Goal: Transaction & Acquisition: Book appointment/travel/reservation

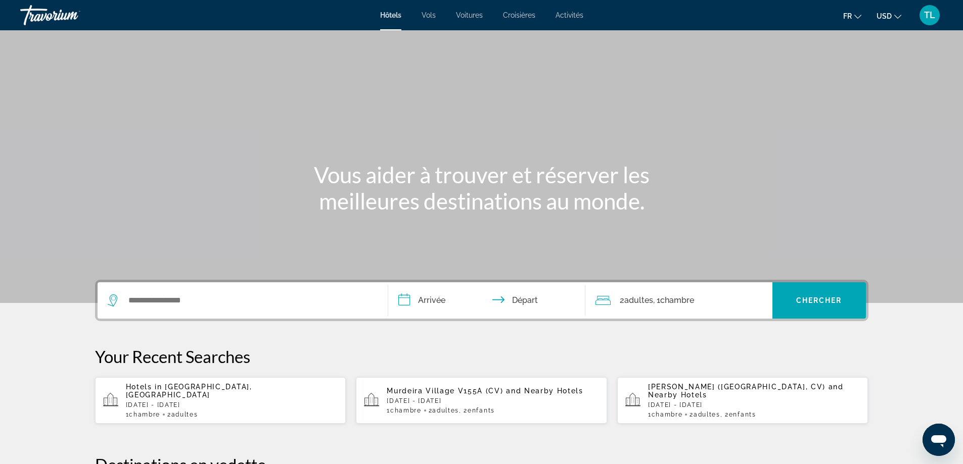
click at [654, 296] on span ", 1 Chambre pièces" at bounding box center [673, 301] width 41 height 14
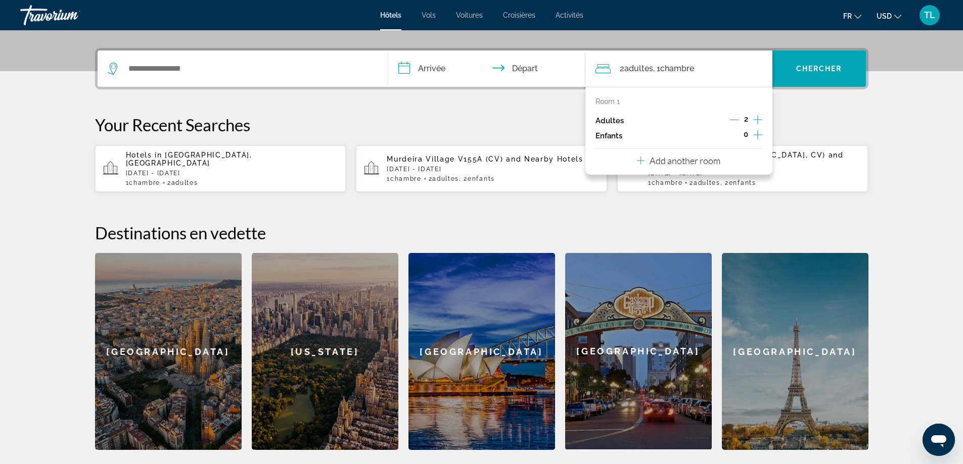
scroll to position [247, 0]
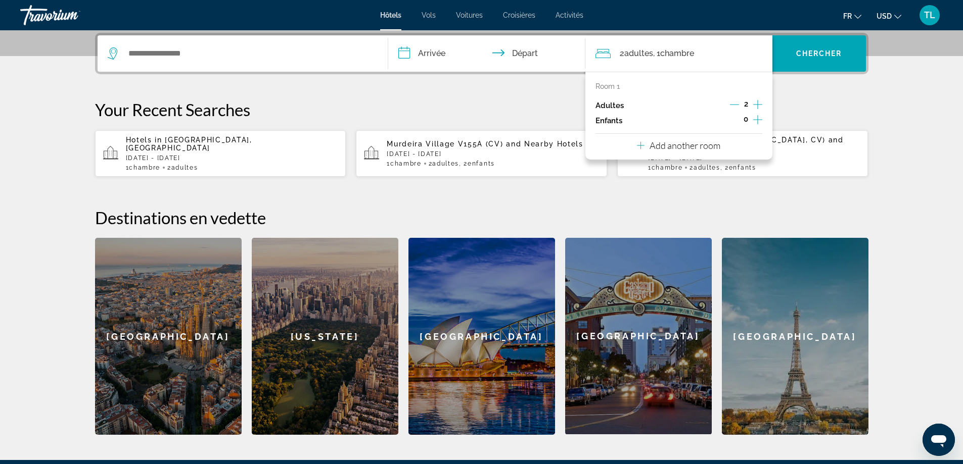
click at [756, 104] on icon "Increment adults" at bounding box center [757, 105] width 9 height 12
click at [734, 102] on icon "Decrement adults" at bounding box center [733, 104] width 9 height 9
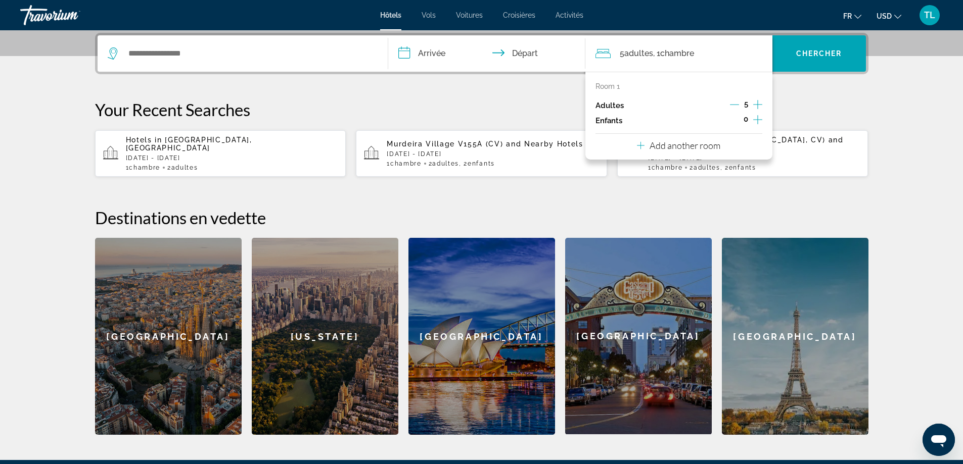
click at [701, 146] on p "Add another room" at bounding box center [684, 145] width 71 height 11
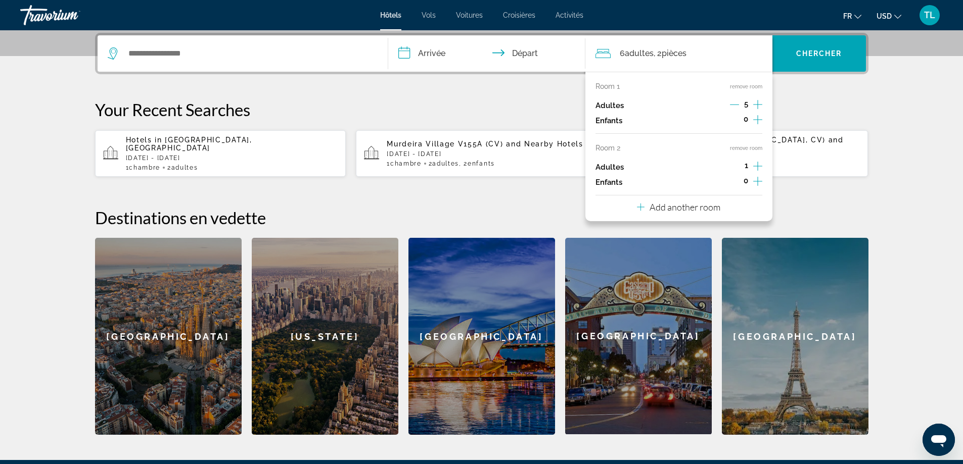
click at [760, 163] on icon "Increment adults" at bounding box center [757, 166] width 9 height 12
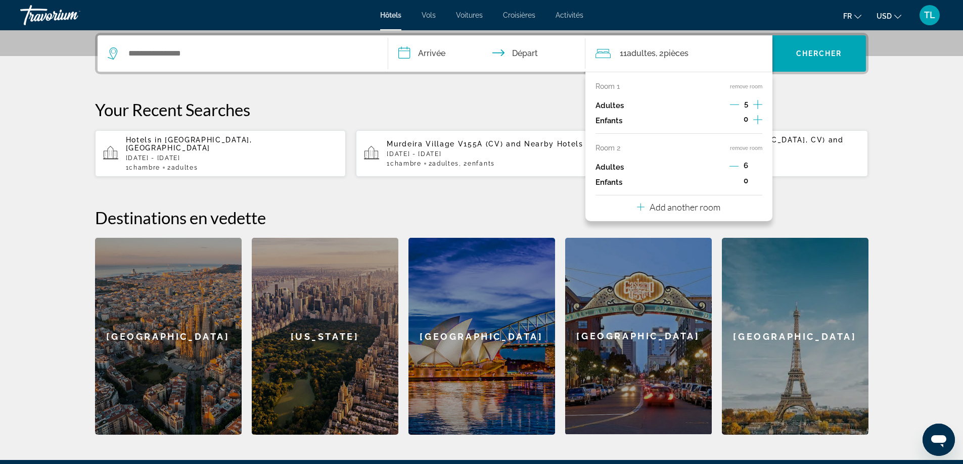
click at [756, 105] on icon "Increment adults" at bounding box center [757, 104] width 9 height 9
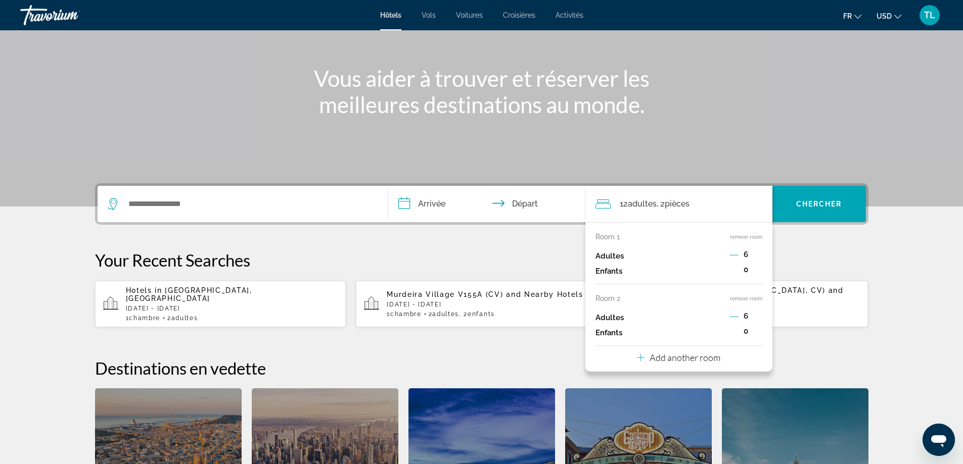
scroll to position [96, 0]
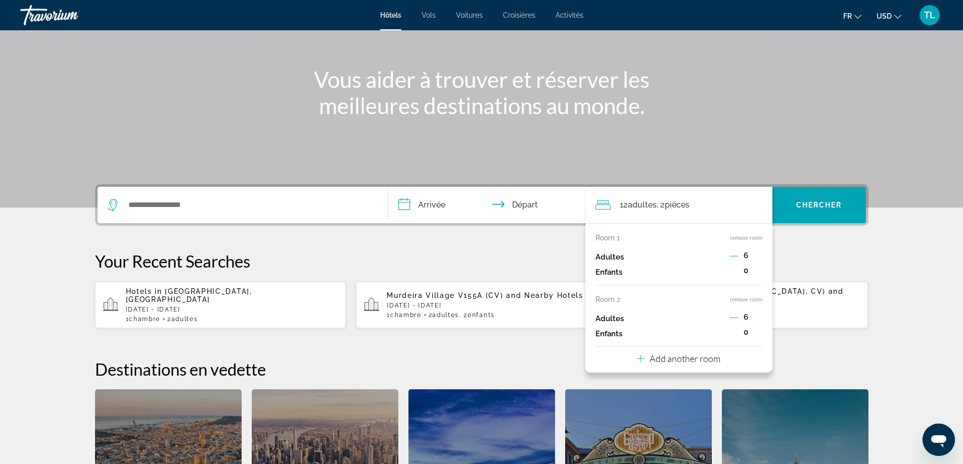
click at [732, 257] on icon "Decrement adults" at bounding box center [733, 256] width 9 height 9
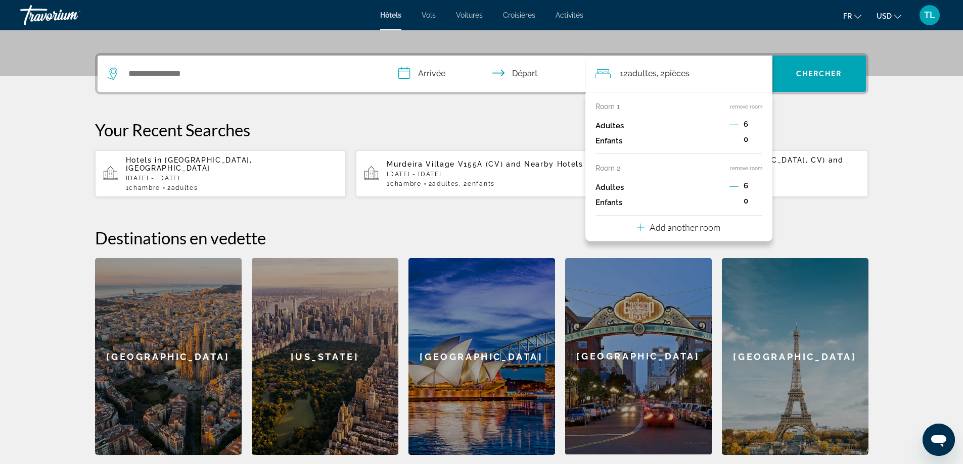
click at [732, 257] on div "**********" at bounding box center [482, 254] width 814 height 402
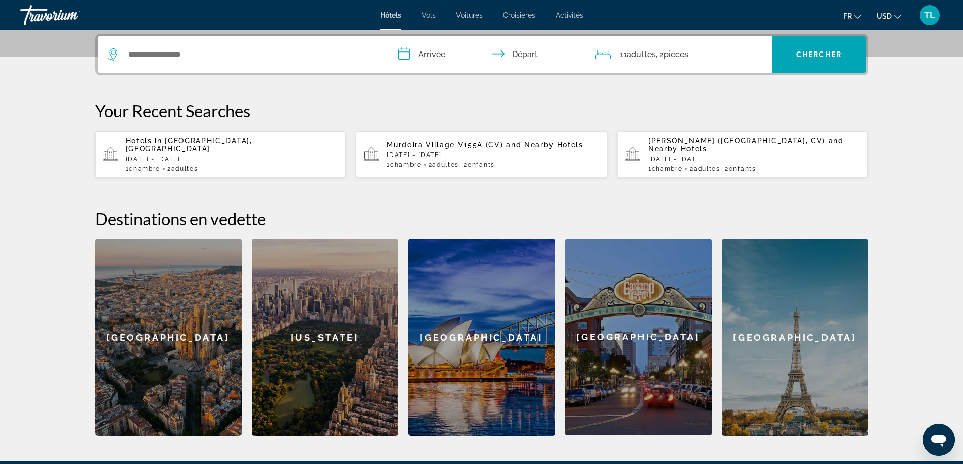
scroll to position [247, 0]
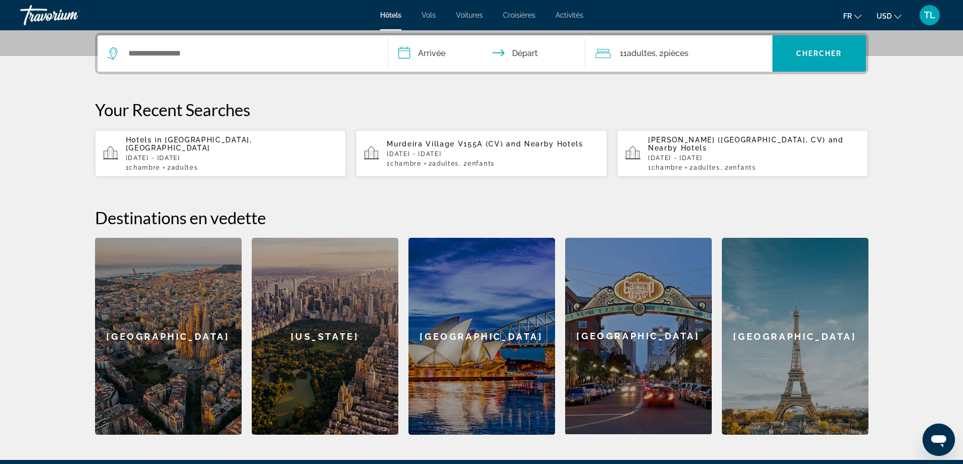
click at [732, 257] on div "Paris" at bounding box center [795, 336] width 147 height 197
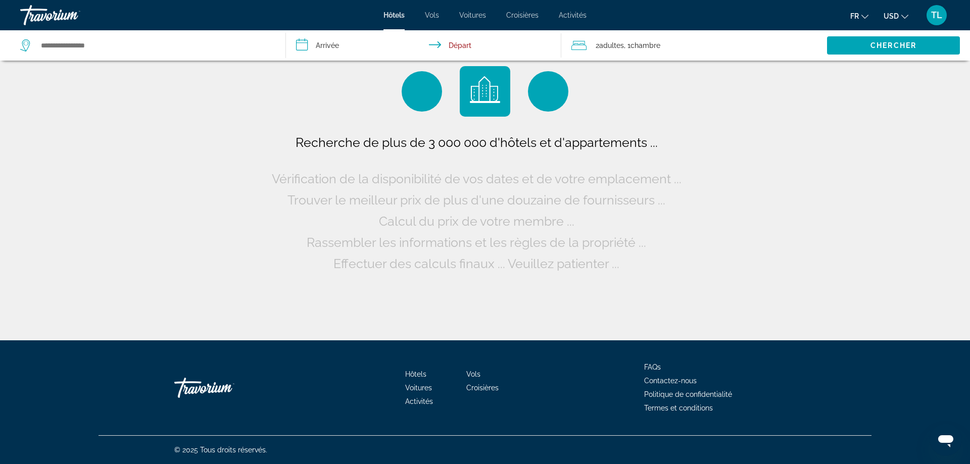
click at [739, 45] on div "2 Adulte Adultes , 1 Chambre pièces" at bounding box center [700, 45] width 256 height 14
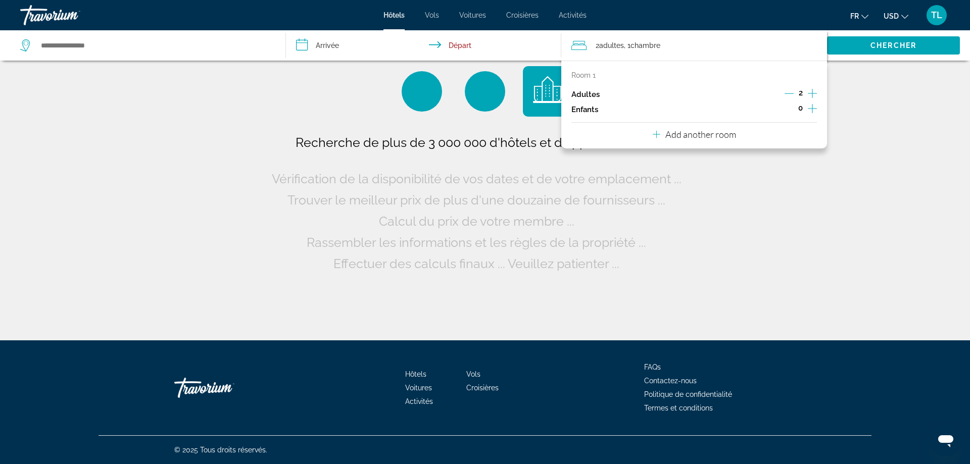
click at [796, 91] on div "2" at bounding box center [801, 94] width 32 height 15
click at [789, 92] on icon "Decrement adults" at bounding box center [789, 93] width 9 height 9
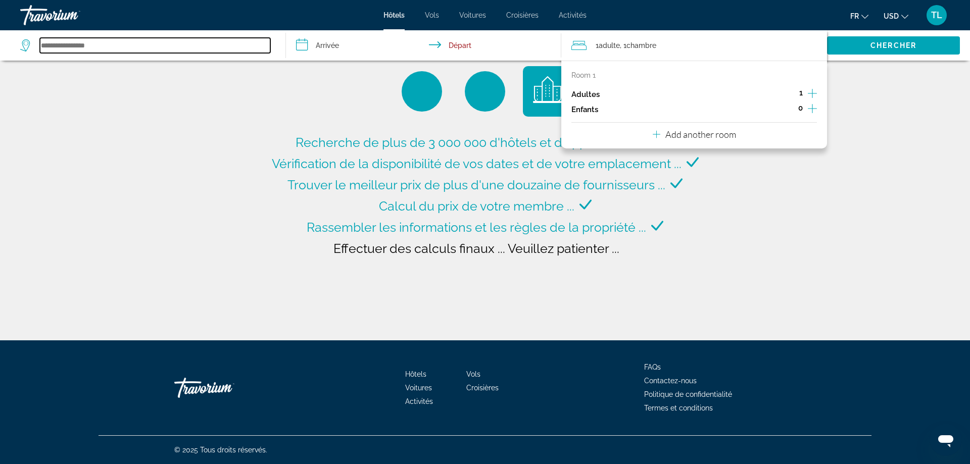
click at [97, 46] on input "Search widget" at bounding box center [155, 45] width 230 height 15
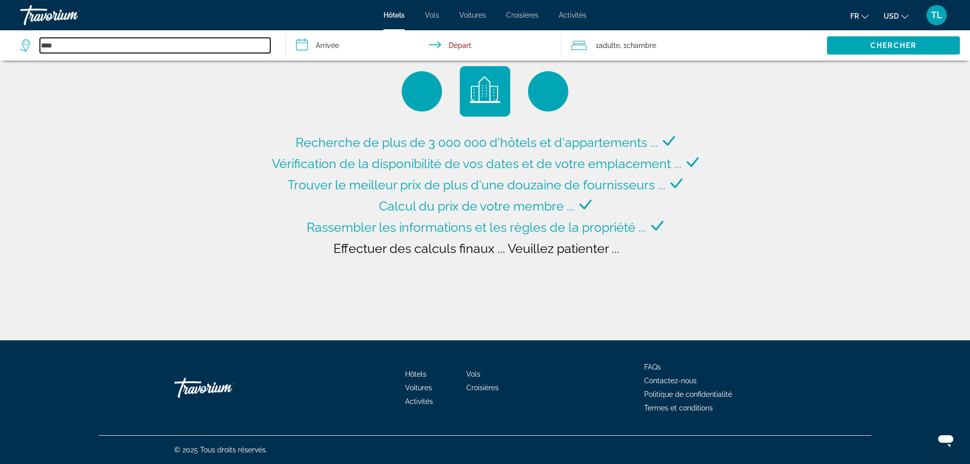
type input "*****"
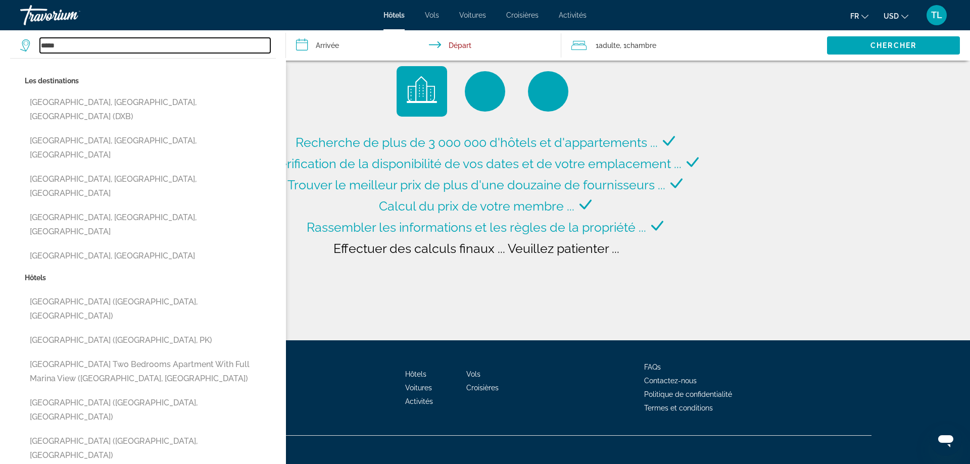
drag, startPoint x: 125, startPoint y: 44, endPoint x: 0, endPoint y: 82, distance: 131.1
click at [20, 61] on div "***** Les destinations Dubai, Dubai Emirate, United Arab Emirates (DXB) Dubai H…" at bounding box center [147, 45] width 255 height 30
type input "**********"
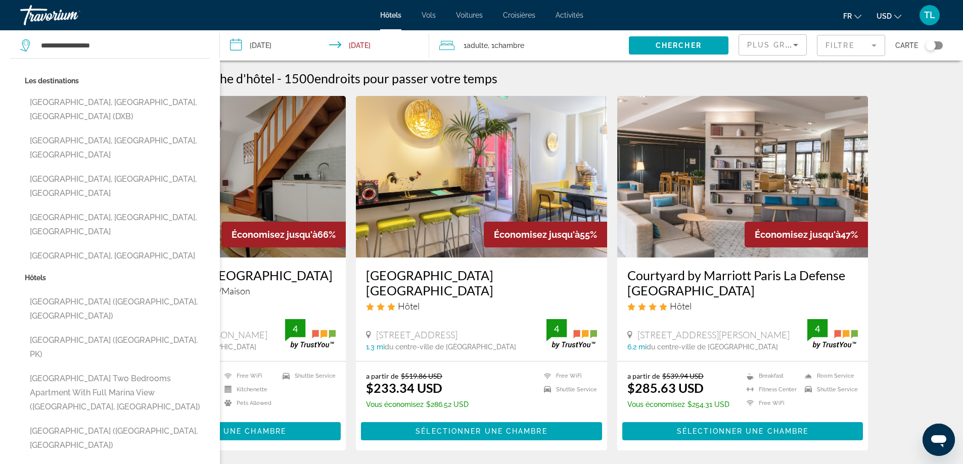
click at [49, 19] on div "Travorium" at bounding box center [70, 15] width 101 height 26
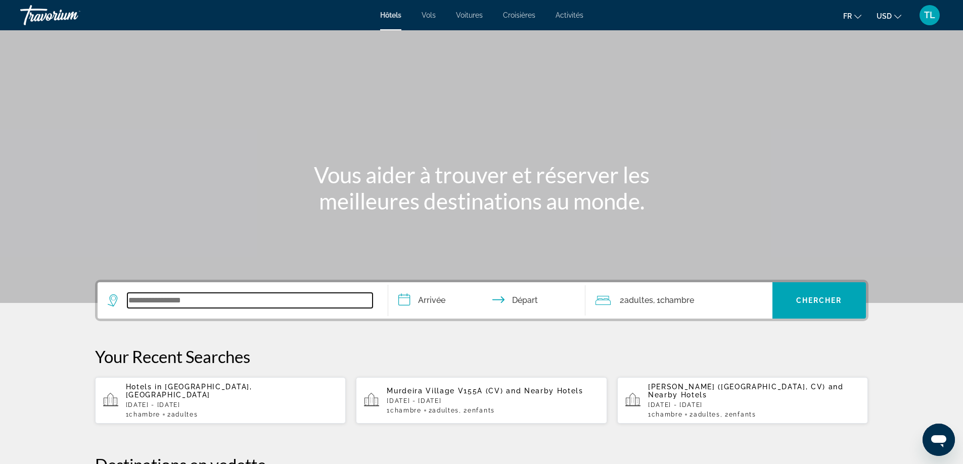
click at [179, 299] on input "Search widget" at bounding box center [249, 300] width 245 height 15
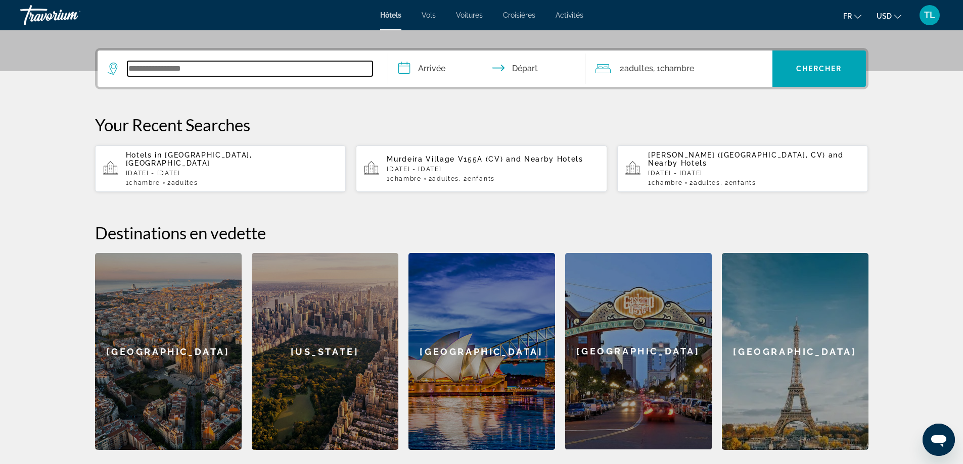
scroll to position [247, 0]
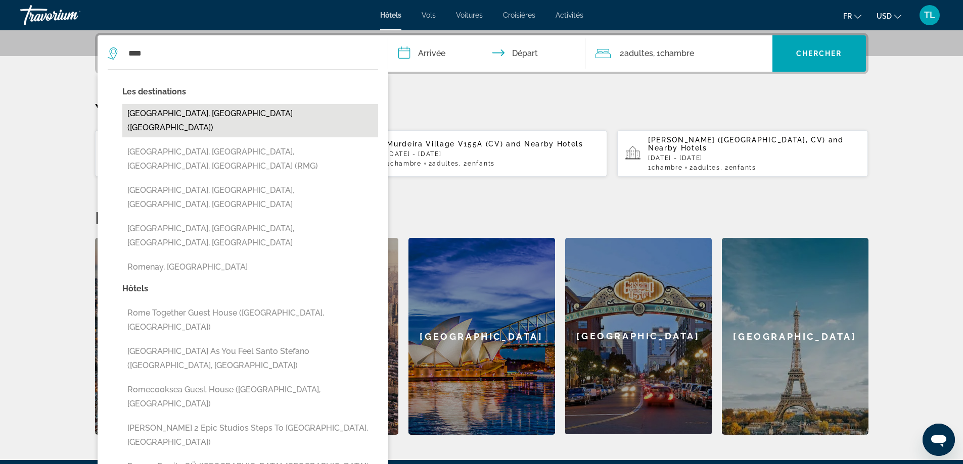
click at [170, 110] on button "Rome, Italy (ROM)" at bounding box center [250, 120] width 256 height 33
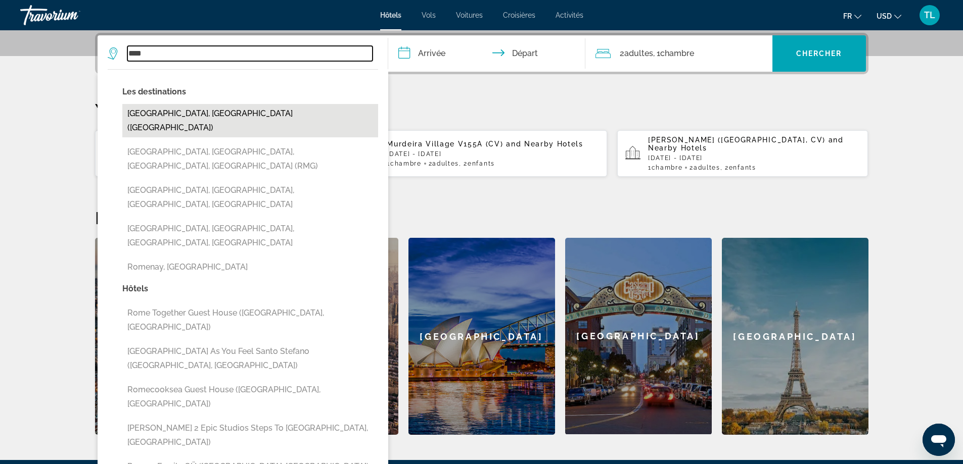
type input "**********"
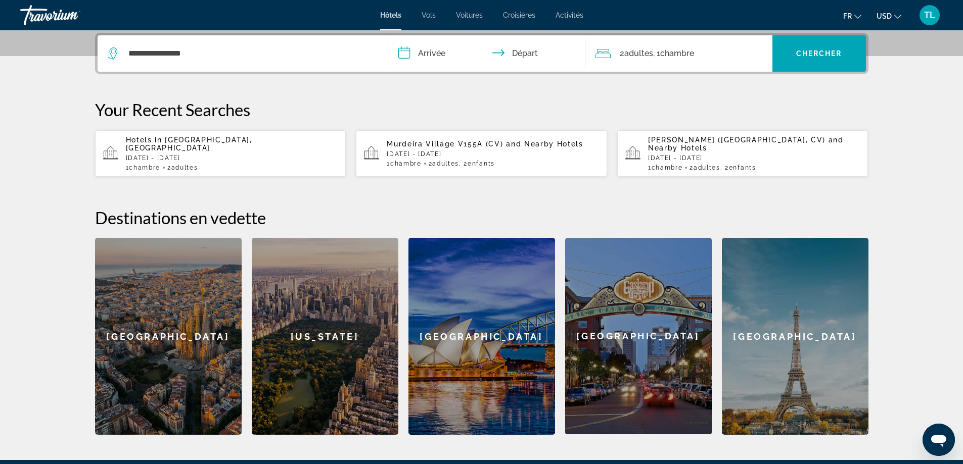
click at [425, 57] on input "**********" at bounding box center [488, 54] width 201 height 39
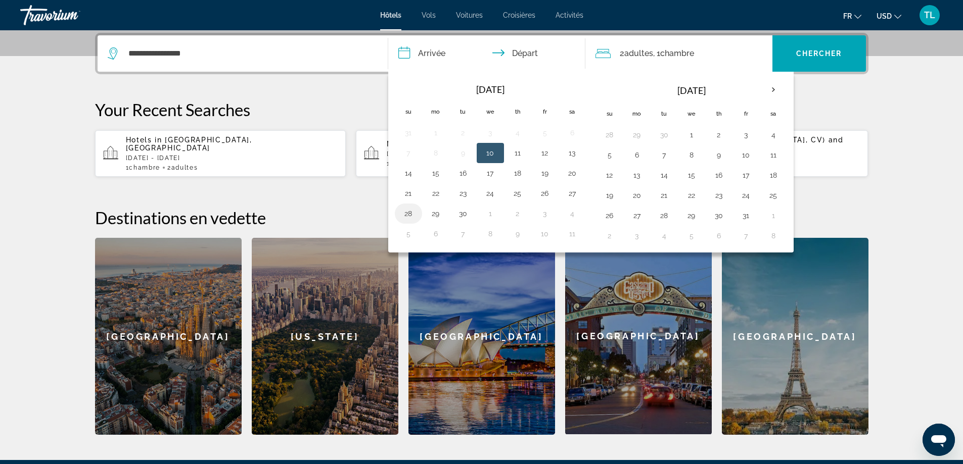
click at [409, 212] on button "28" at bounding box center [408, 214] width 16 height 14
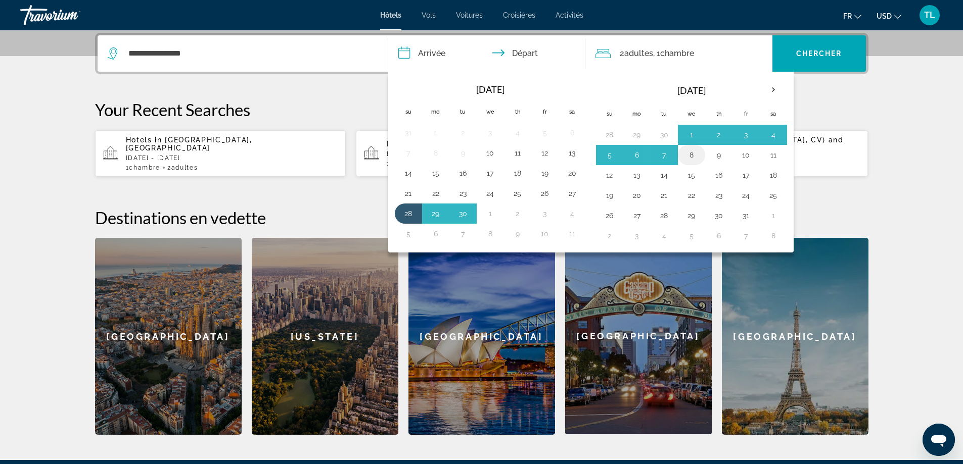
click at [684, 153] on button "8" at bounding box center [691, 155] width 16 height 14
type input "**********"
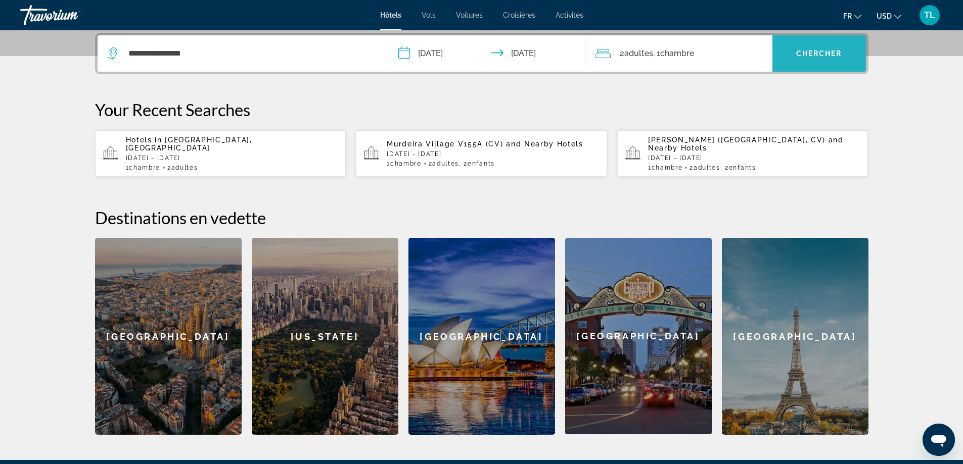
click at [791, 58] on span "Search widget" at bounding box center [818, 53] width 93 height 24
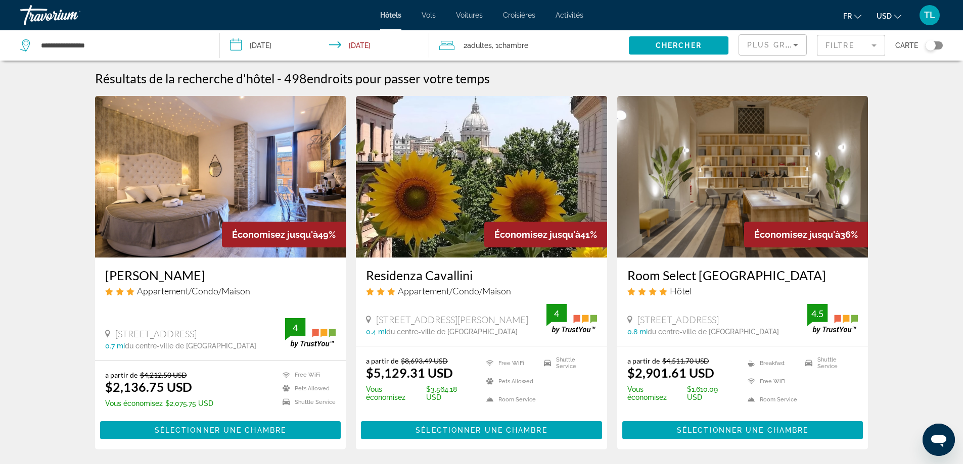
click at [766, 53] on div "Plus grandes économies" at bounding box center [772, 49] width 51 height 28
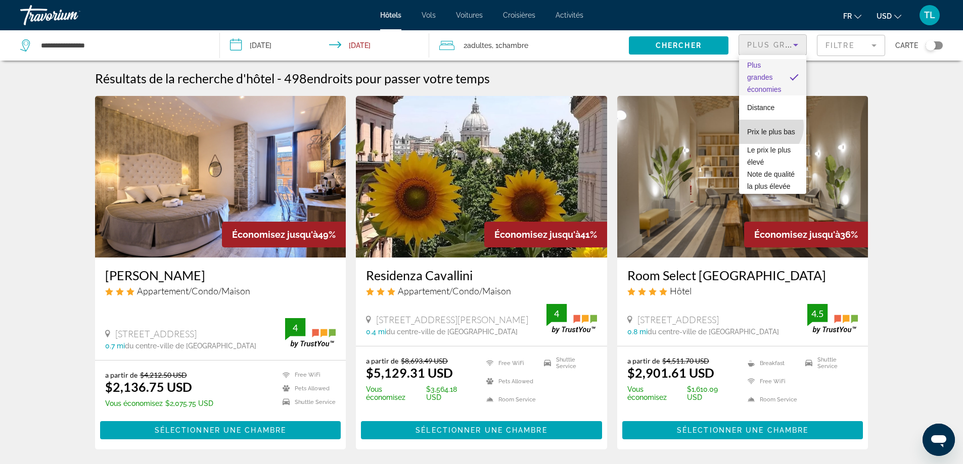
click at [769, 128] on span "Prix le plus bas" at bounding box center [771, 132] width 48 height 8
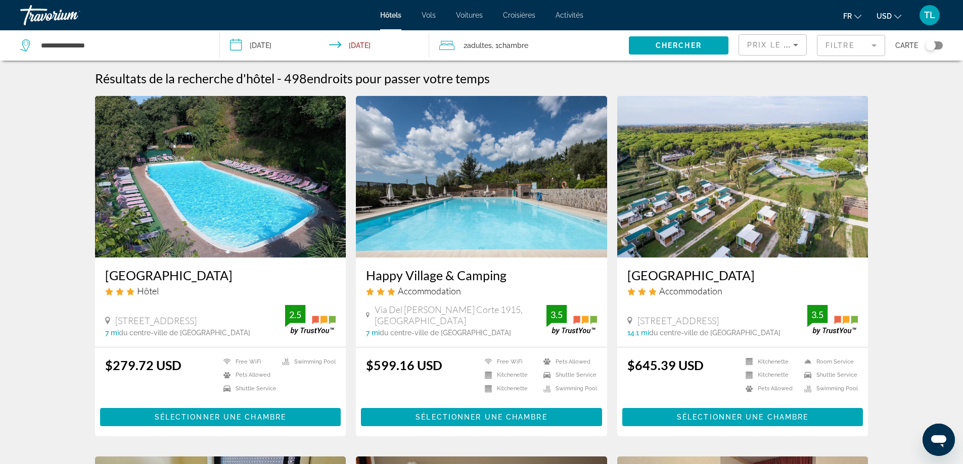
click at [172, 273] on h3 "[GEOGRAPHIC_DATA]" at bounding box center [220, 275] width 231 height 15
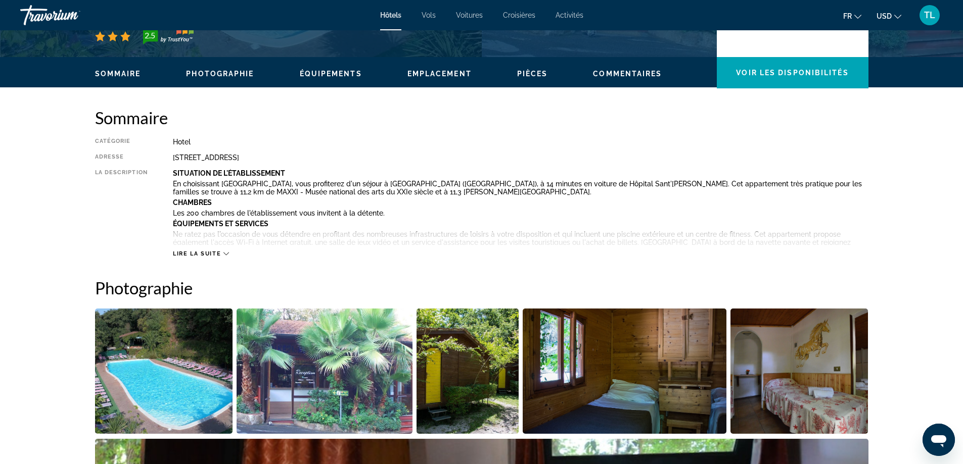
scroll to position [354, 0]
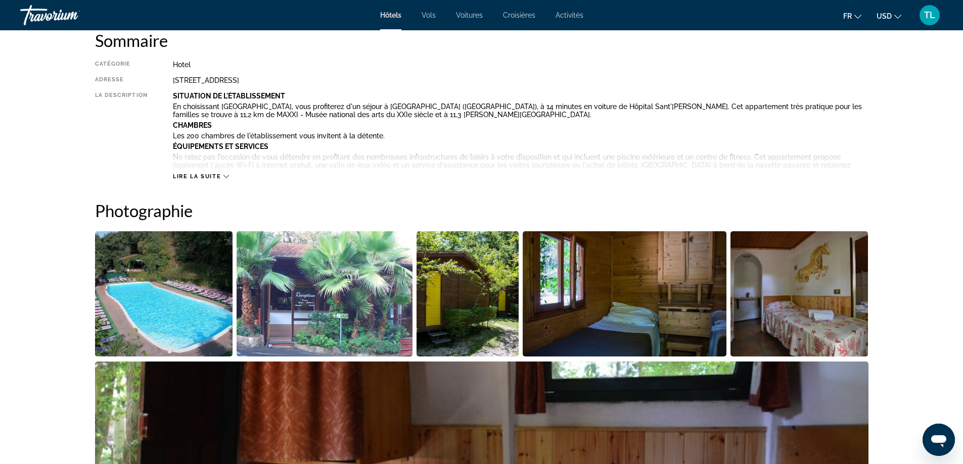
click at [180, 292] on img "Open full-screen image slider" at bounding box center [164, 293] width 138 height 125
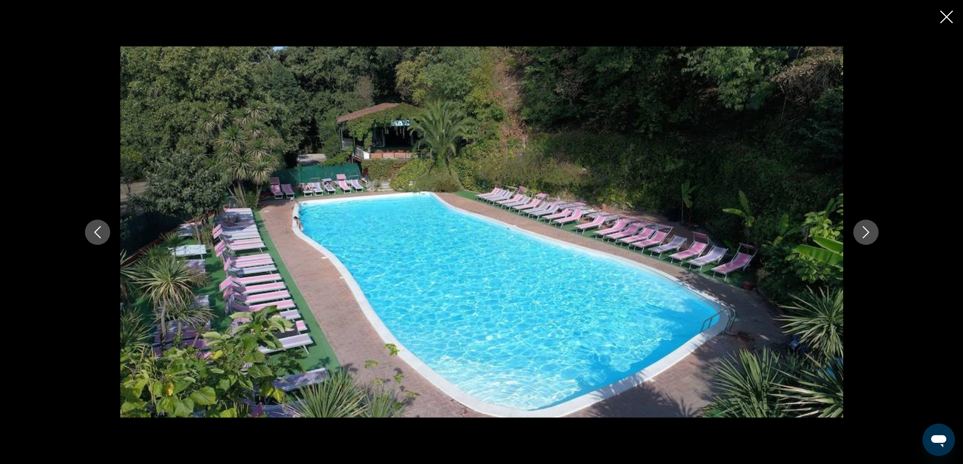
click at [866, 232] on icon "Next image" at bounding box center [866, 232] width 12 height 12
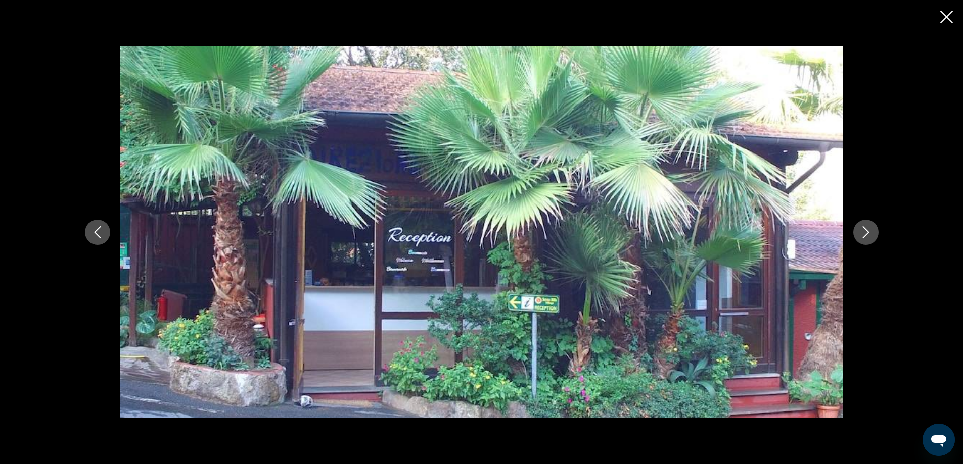
click at [866, 232] on icon "Next image" at bounding box center [866, 232] width 12 height 12
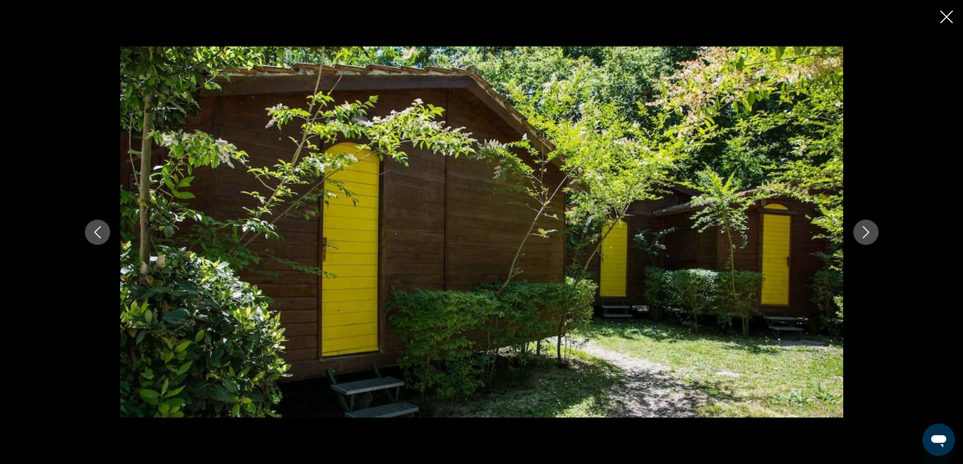
click at [866, 232] on icon "Next image" at bounding box center [866, 232] width 12 height 12
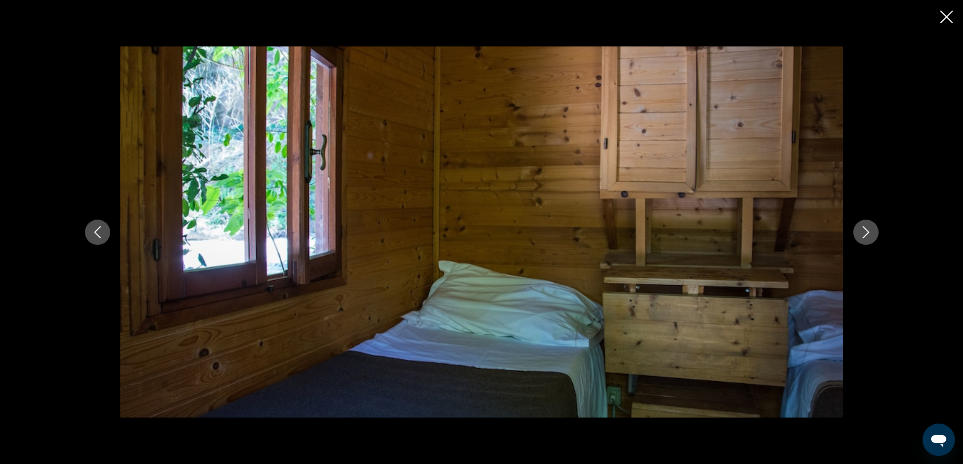
click at [99, 222] on button "Previous image" at bounding box center [97, 232] width 25 height 25
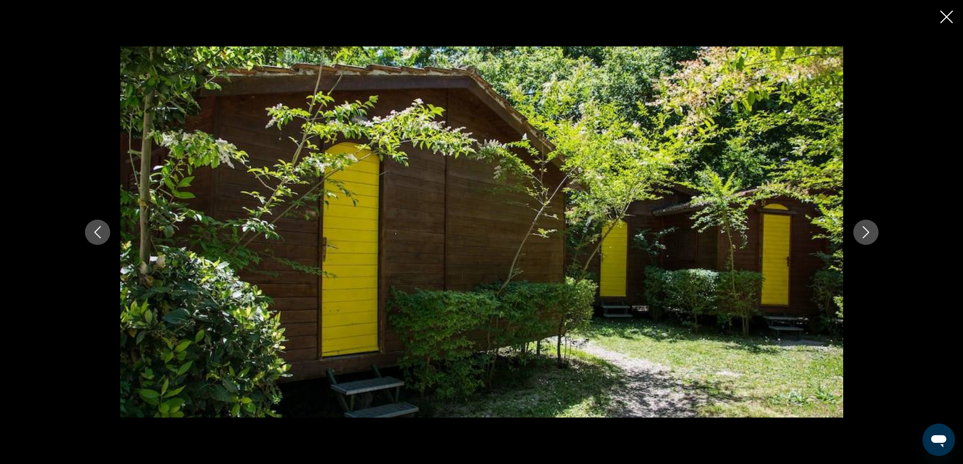
click at [850, 227] on div "prev next" at bounding box center [482, 231] width 814 height 371
click at [857, 228] on button "Next image" at bounding box center [865, 232] width 25 height 25
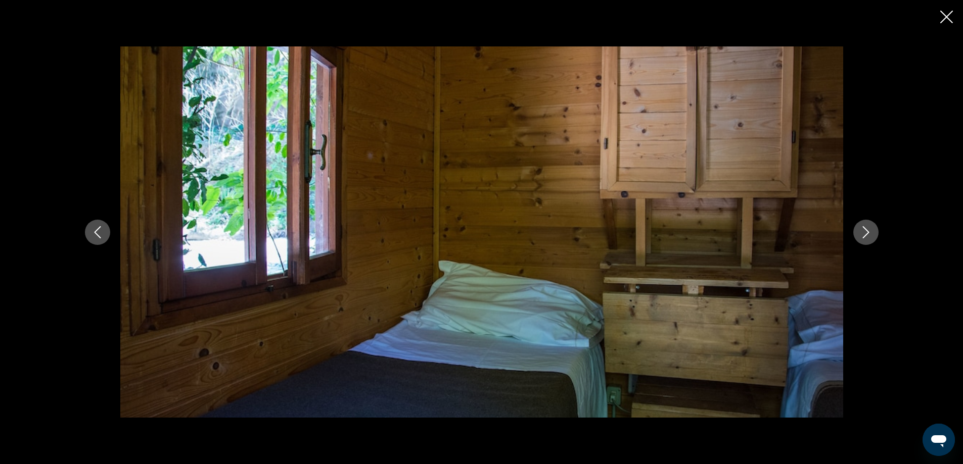
click at [857, 228] on button "Next image" at bounding box center [865, 232] width 25 height 25
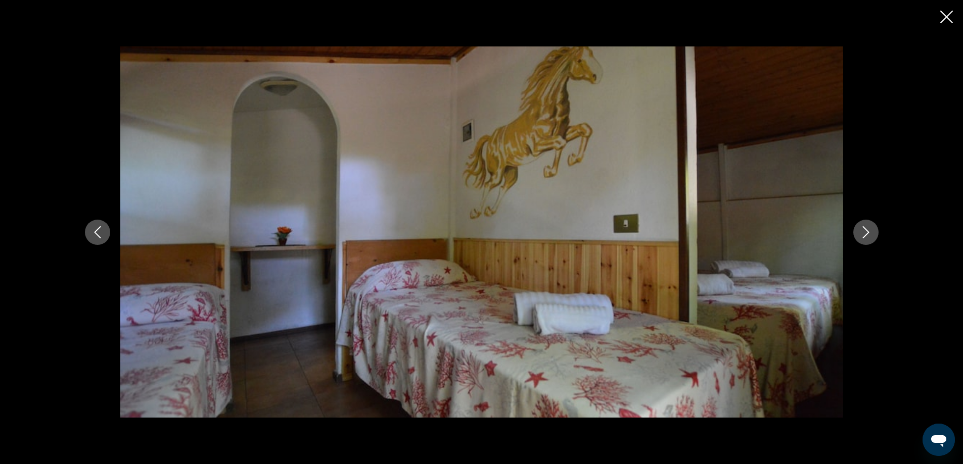
click at [857, 228] on button "Next image" at bounding box center [865, 232] width 25 height 25
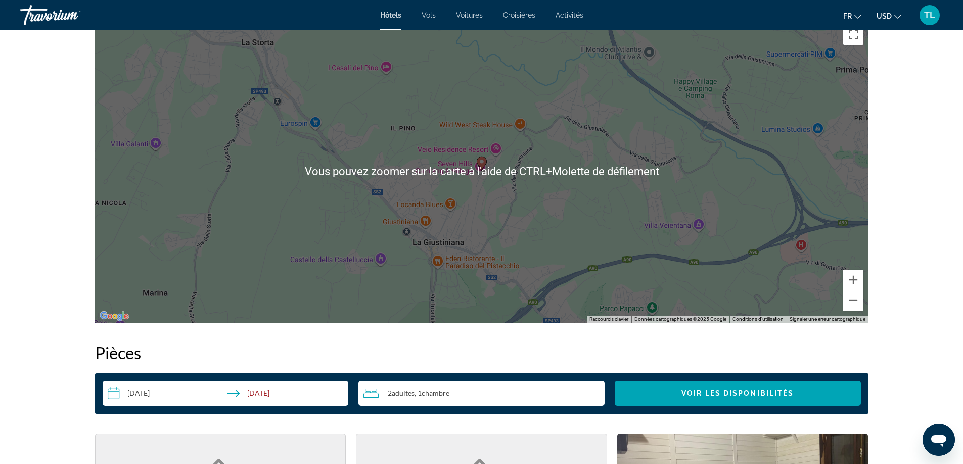
scroll to position [960, 0]
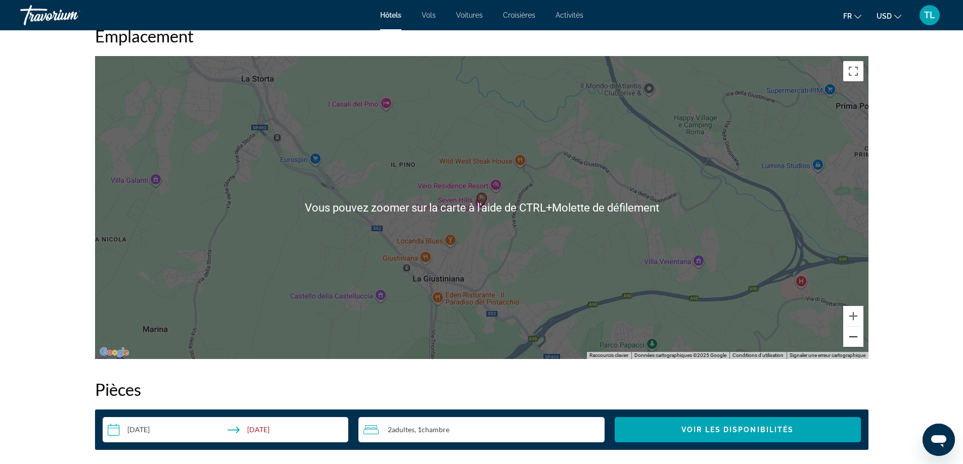
click at [852, 337] on button "Zoom arrière" at bounding box center [853, 337] width 20 height 20
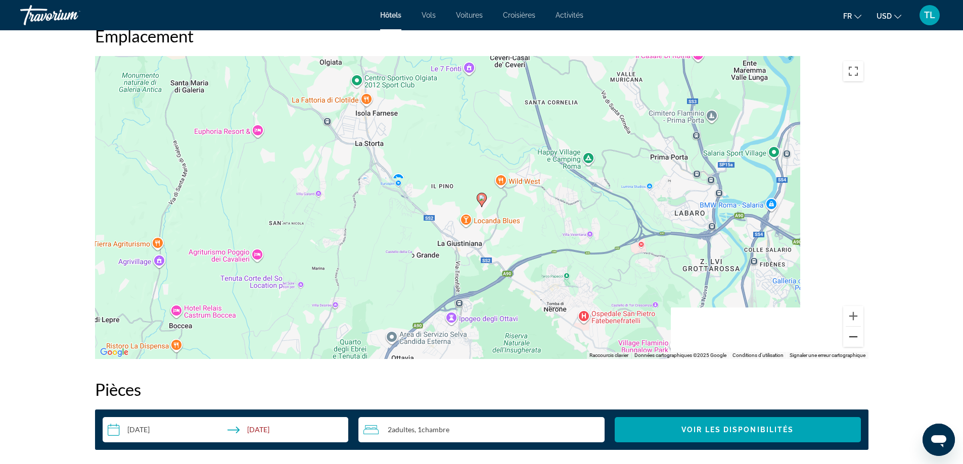
click at [852, 337] on button "Zoom arrière" at bounding box center [853, 337] width 20 height 20
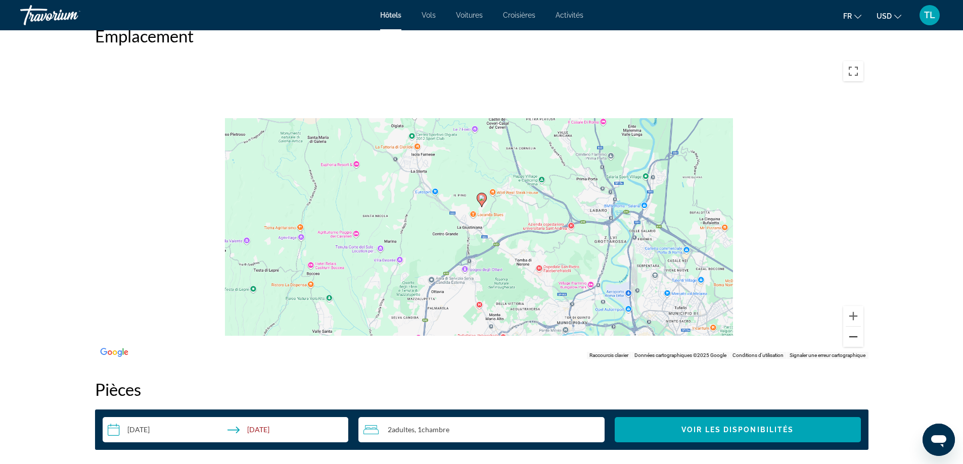
click at [852, 337] on button "Zoom arrière" at bounding box center [853, 337] width 20 height 20
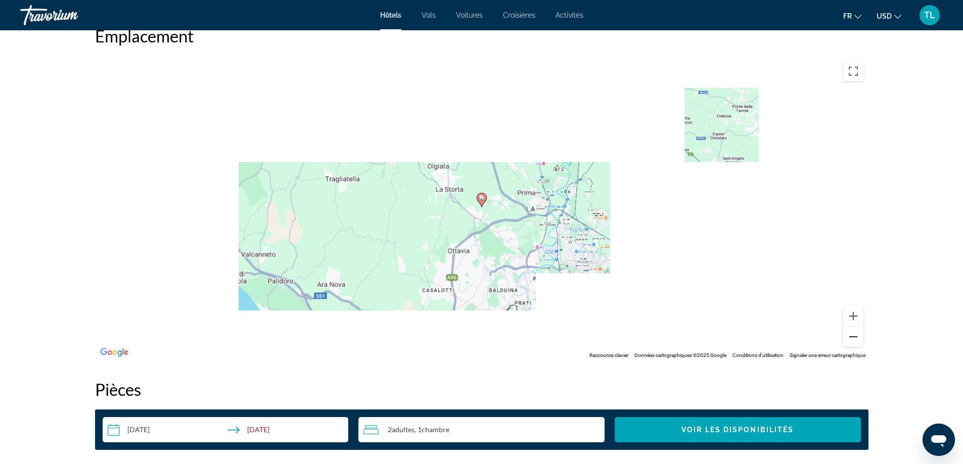
click at [852, 337] on button "Zoom arrière" at bounding box center [853, 337] width 20 height 20
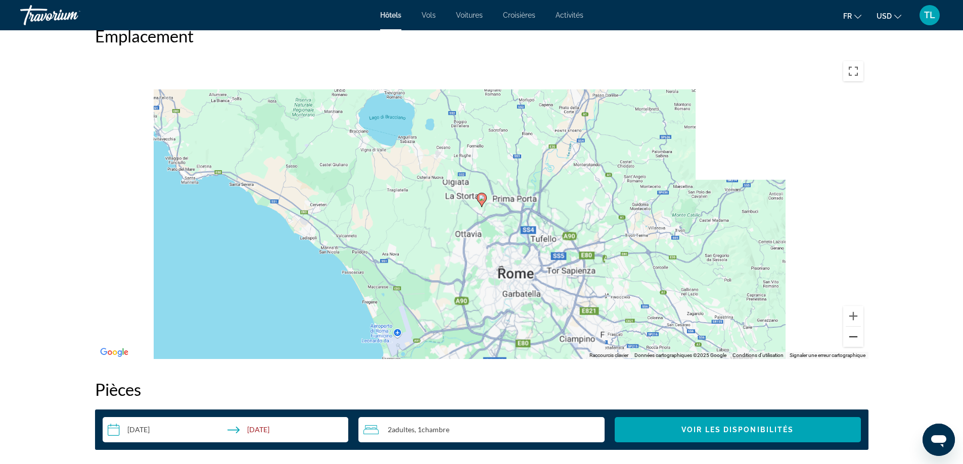
click at [852, 337] on button "Zoom arrière" at bounding box center [853, 337] width 20 height 20
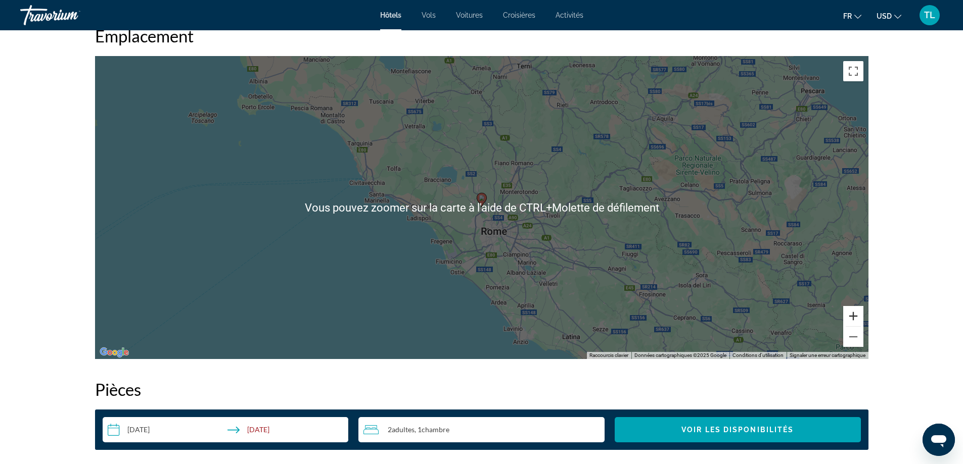
click at [843, 313] on button "Zoom avant" at bounding box center [853, 316] width 20 height 20
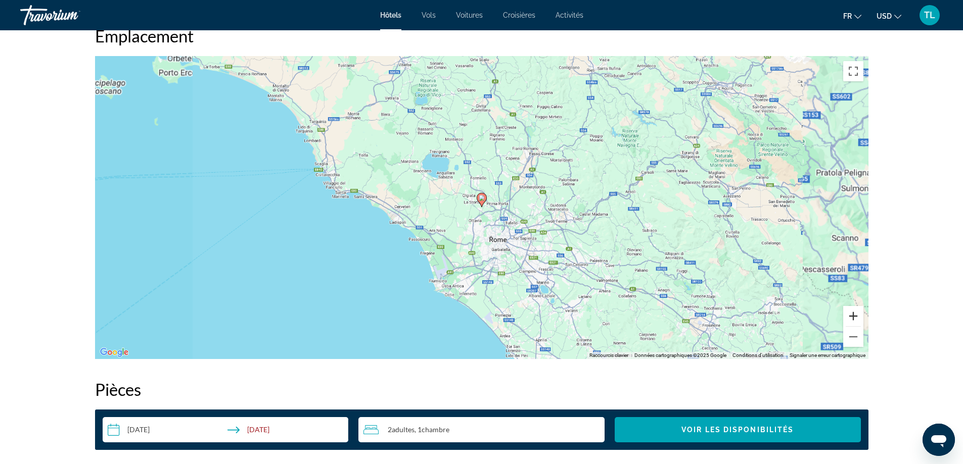
click at [843, 313] on button "Zoom avant" at bounding box center [853, 316] width 20 height 20
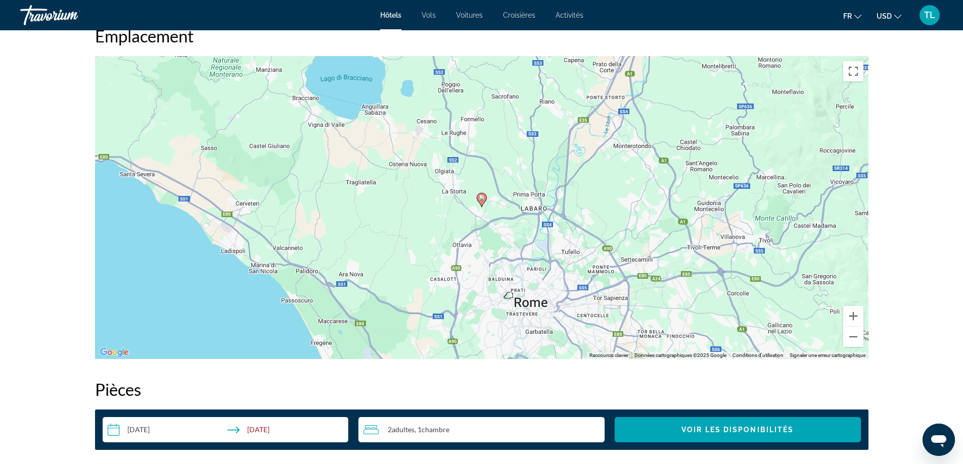
click at [480, 198] on image "Main content" at bounding box center [482, 198] width 6 height 6
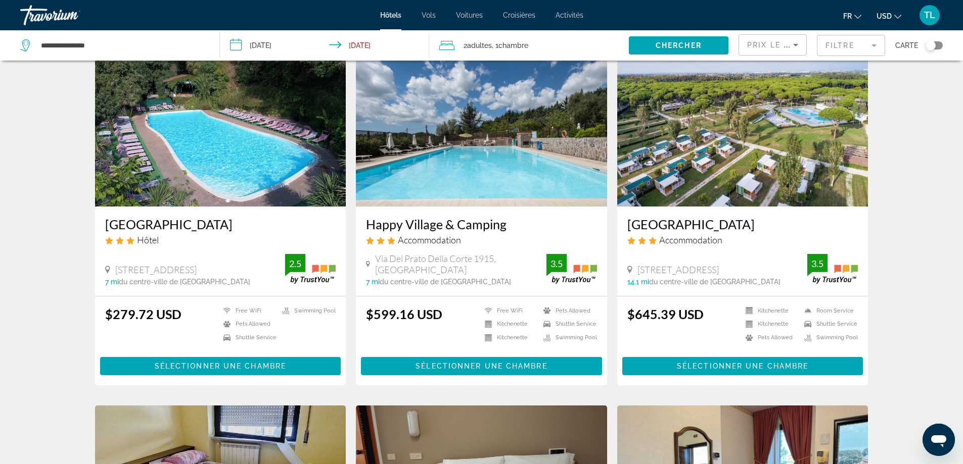
scroll to position [51, 0]
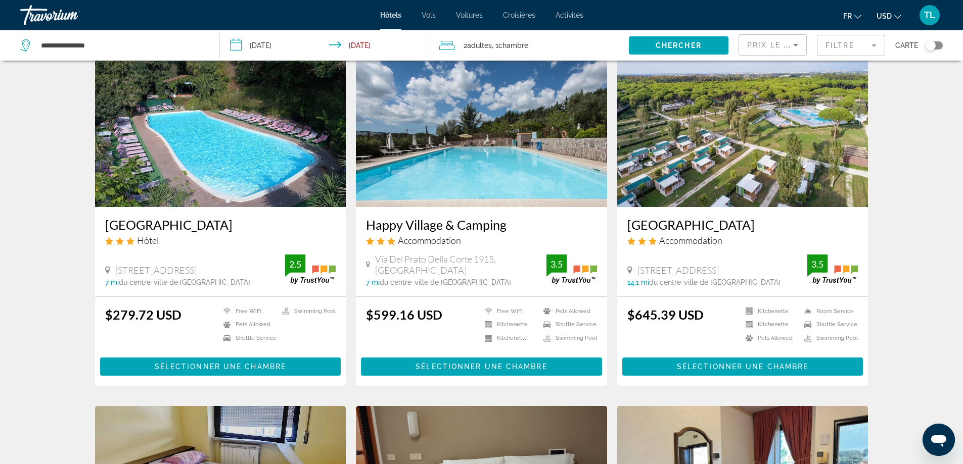
click at [795, 49] on icon "Sort by" at bounding box center [795, 45] width 12 height 12
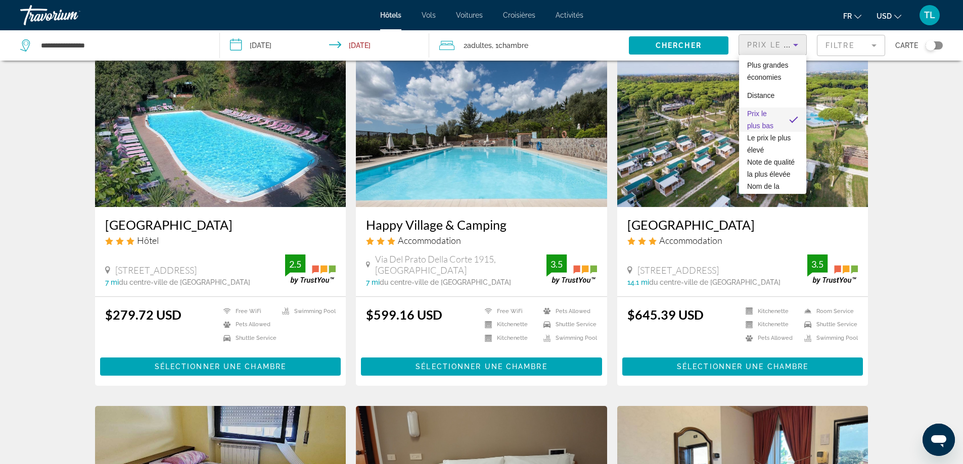
click at [486, 134] on div at bounding box center [481, 232] width 963 height 464
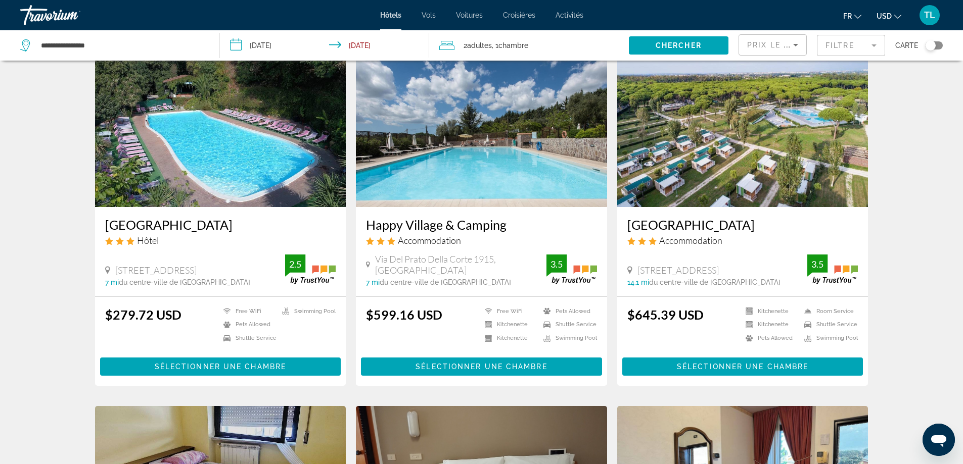
click at [797, 43] on icon "Sort by" at bounding box center [795, 45] width 12 height 12
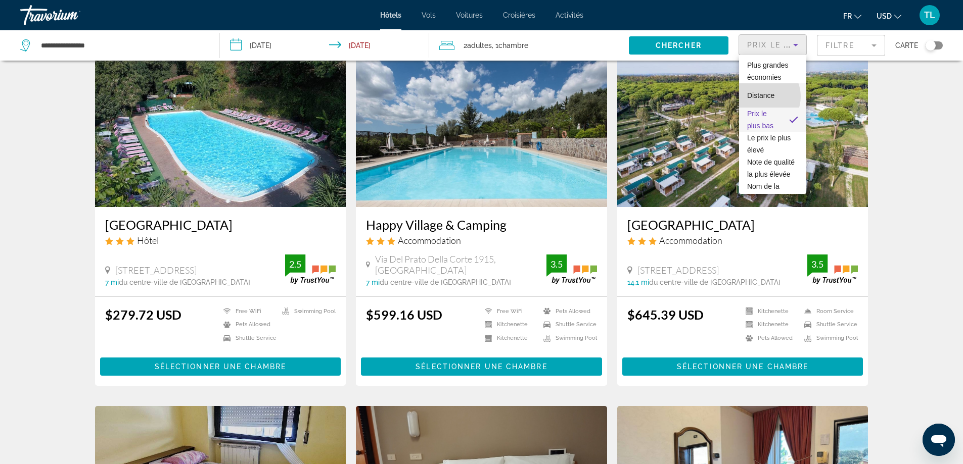
click at [761, 97] on span "Distance" at bounding box center [760, 95] width 27 height 8
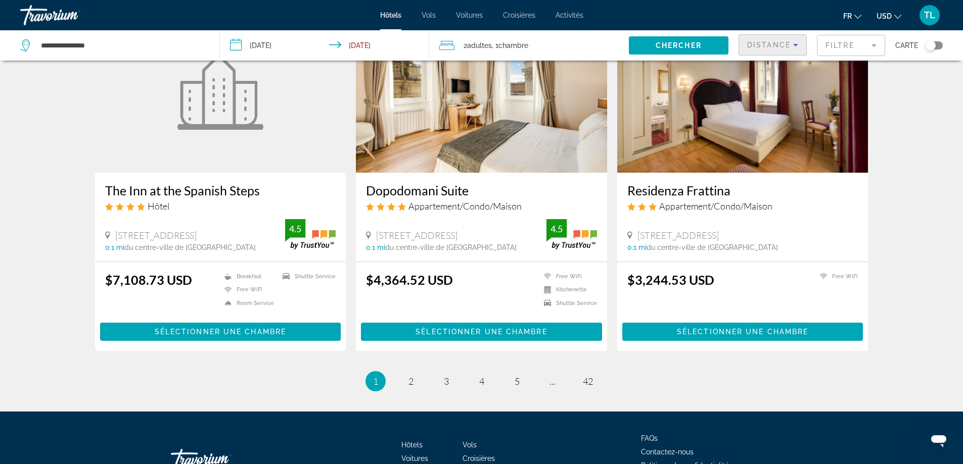
scroll to position [1213, 0]
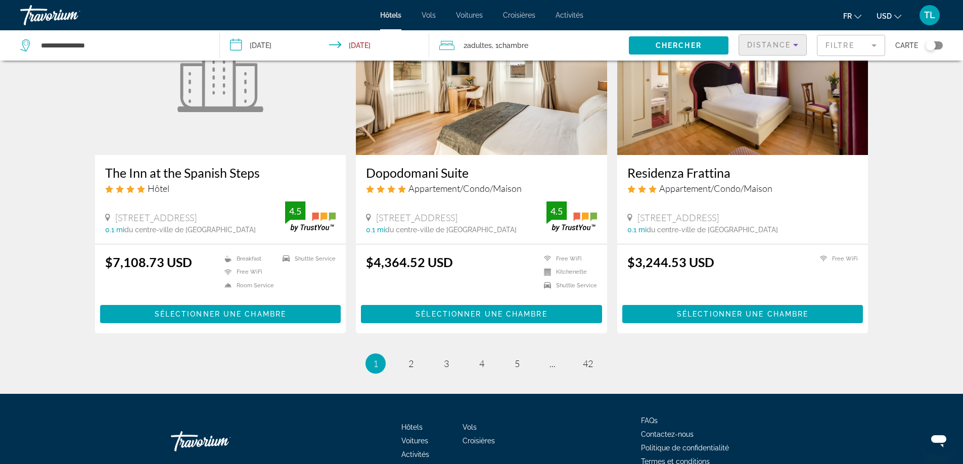
click at [780, 50] on div "Distance" at bounding box center [770, 45] width 46 height 12
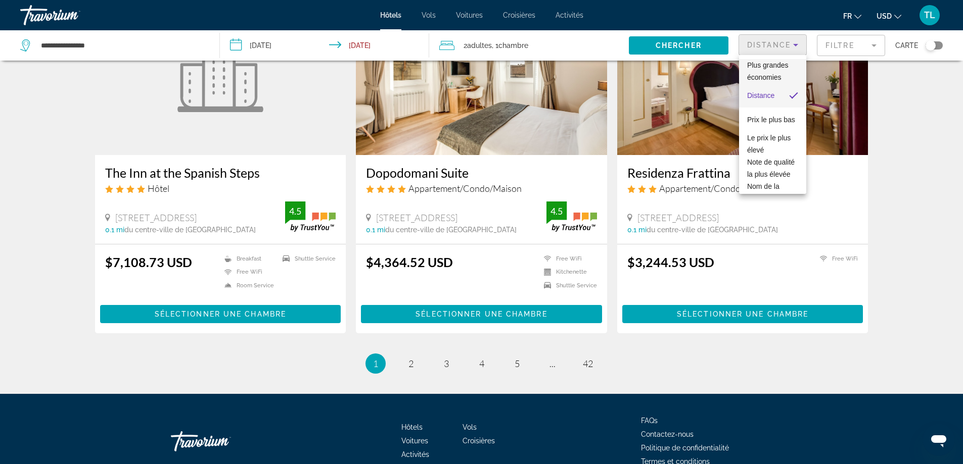
click at [764, 74] on span "Plus grandes économies" at bounding box center [767, 71] width 41 height 20
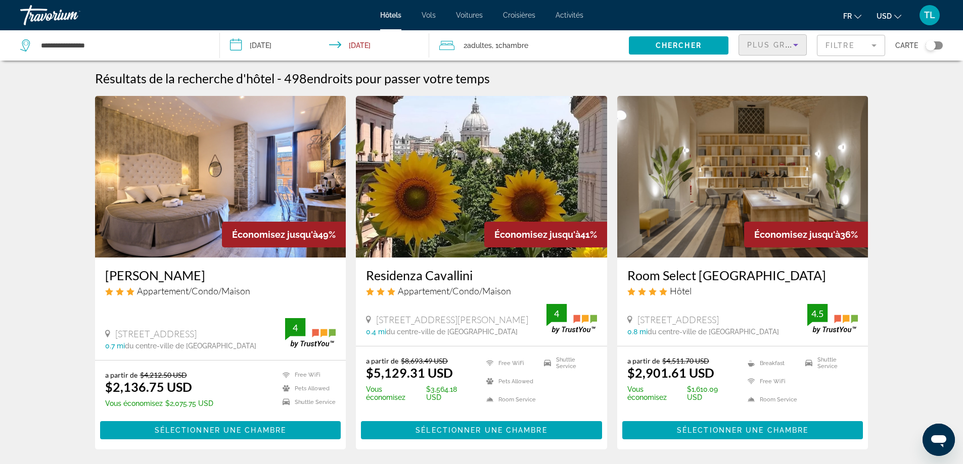
click at [770, 43] on span "Plus grandes économies" at bounding box center [807, 45] width 121 height 8
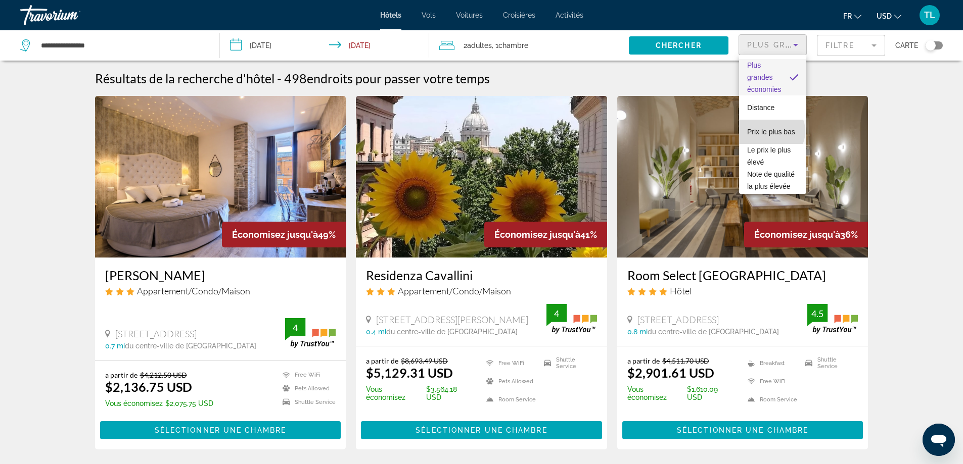
click at [771, 131] on span "Prix le plus bas" at bounding box center [771, 132] width 48 height 12
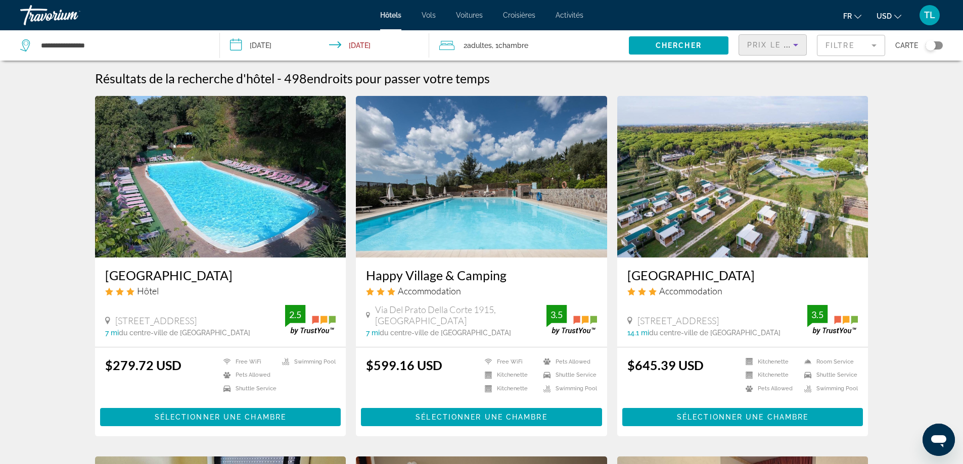
click at [484, 271] on h3 "Happy Village & Camping" at bounding box center [481, 275] width 231 height 15
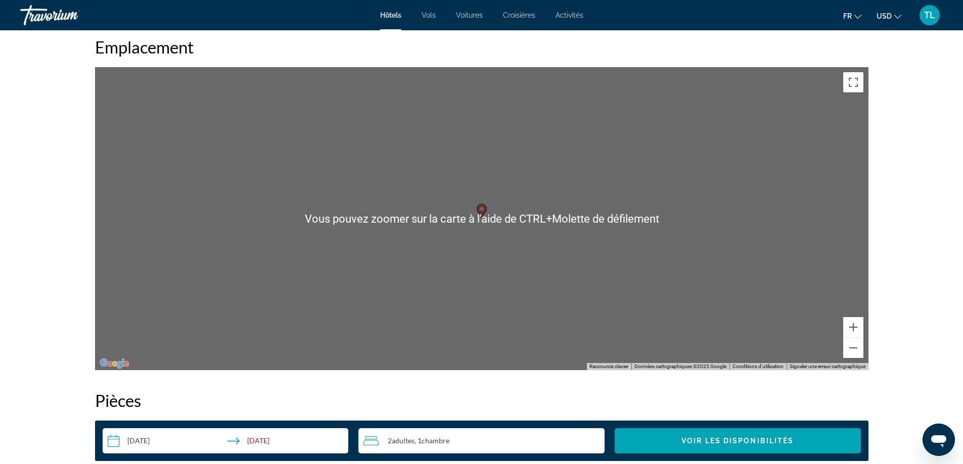
scroll to position [960, 0]
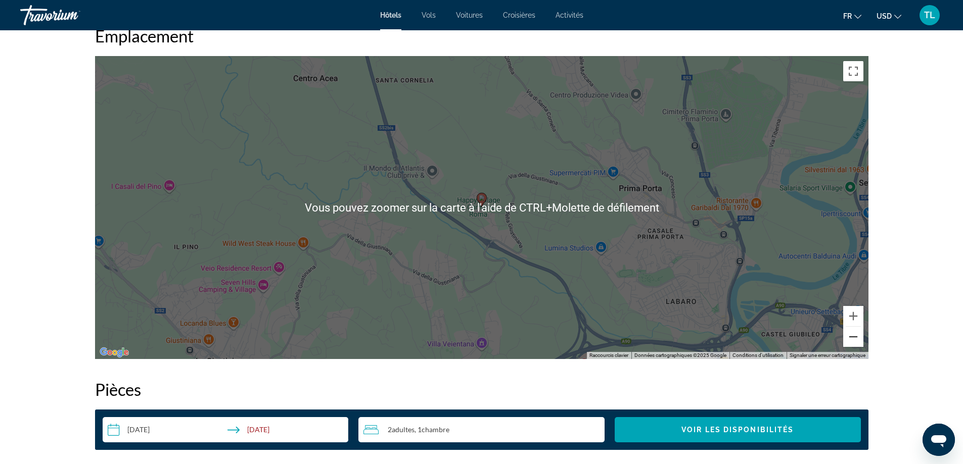
click at [852, 338] on button "Zoom arrière" at bounding box center [853, 337] width 20 height 20
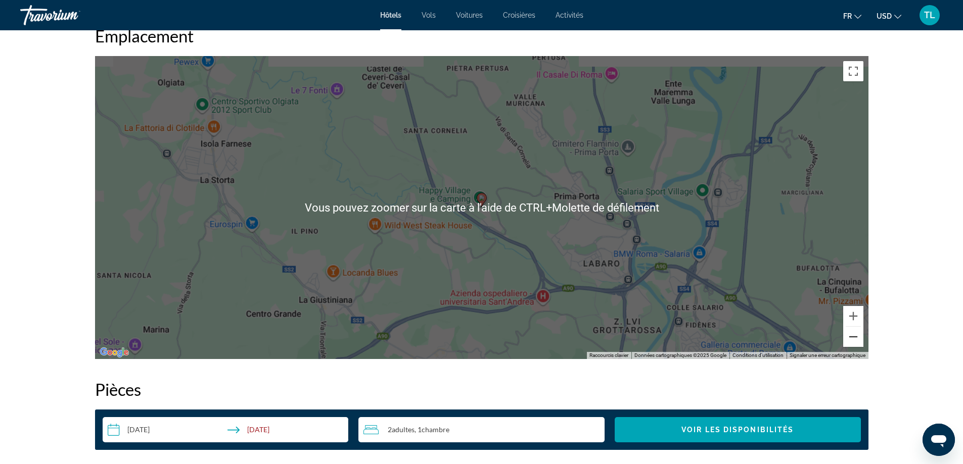
click at [852, 338] on button "Zoom arrière" at bounding box center [853, 337] width 20 height 20
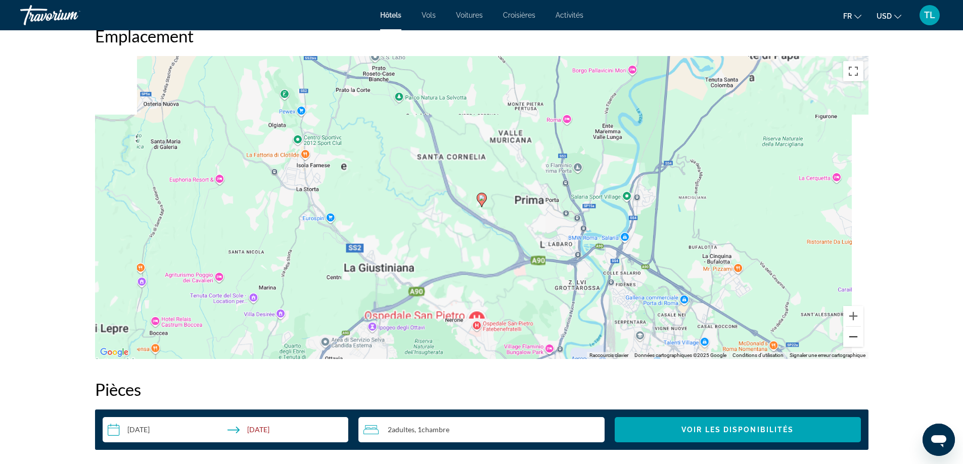
click at [852, 338] on button "Zoom arrière" at bounding box center [853, 337] width 20 height 20
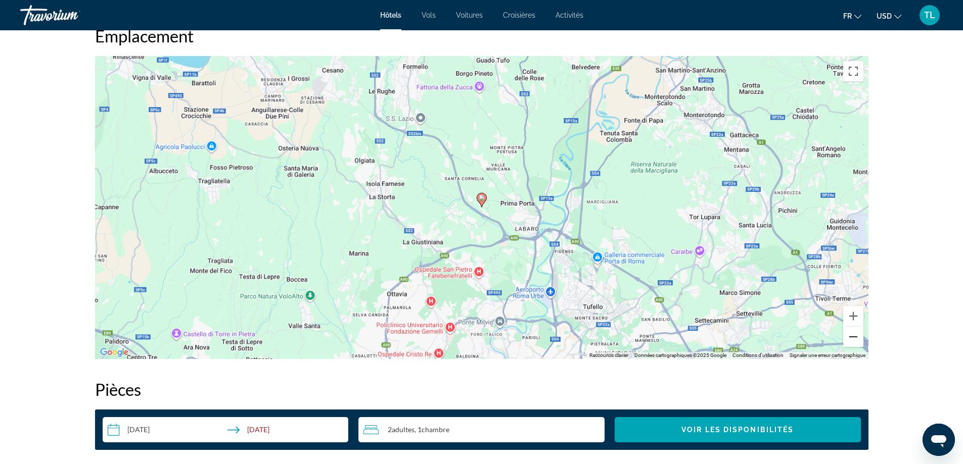
click at [852, 338] on button "Zoom arrière" at bounding box center [853, 337] width 20 height 20
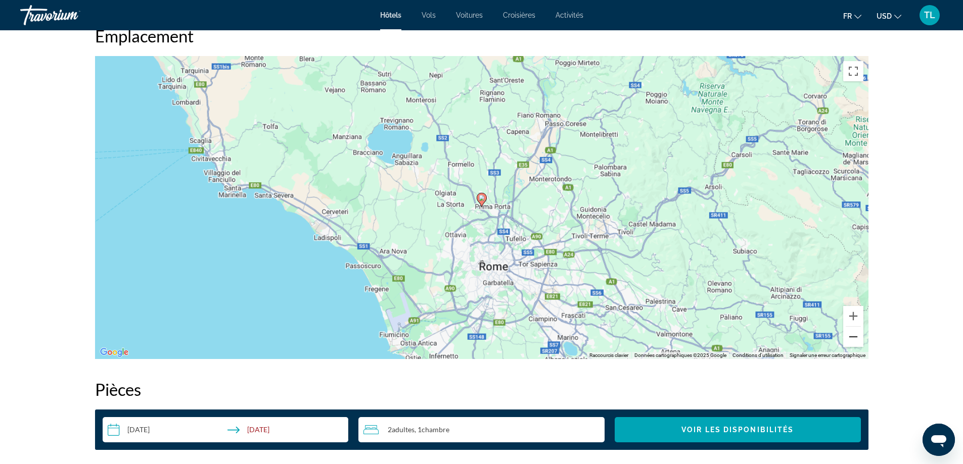
click at [852, 338] on button "Zoom arrière" at bounding box center [853, 337] width 20 height 20
